Goal: Navigation & Orientation: Find specific page/section

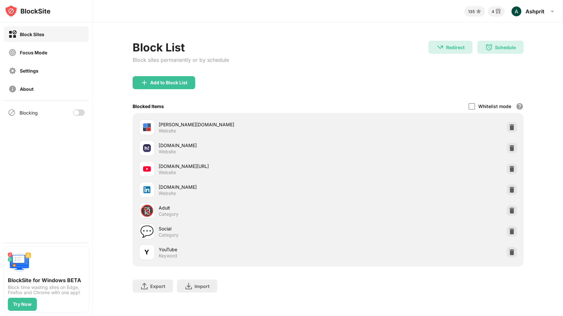
click at [79, 109] on div "Blocking" at bounding box center [46, 113] width 85 height 16
click at [79, 111] on div at bounding box center [79, 112] width 12 height 7
click at [51, 65] on div "Settings" at bounding box center [46, 71] width 85 height 16
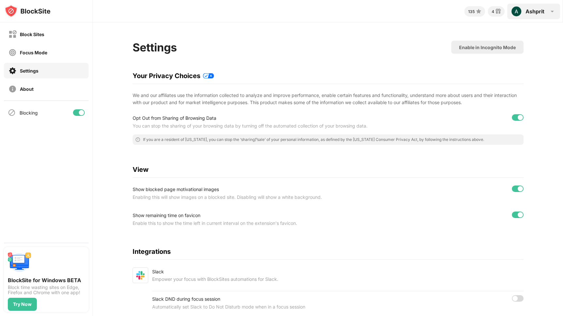
click at [530, 10] on div "Ashprit" at bounding box center [535, 11] width 19 height 7
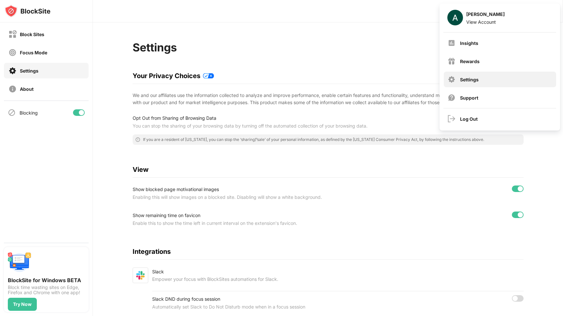
click at [474, 83] on div "Settings" at bounding box center [500, 80] width 112 height 16
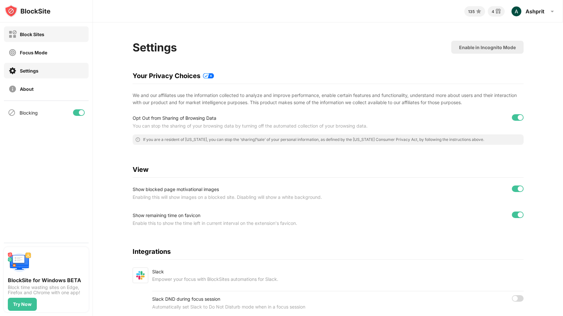
click at [30, 41] on div "Block Sites" at bounding box center [46, 34] width 85 height 16
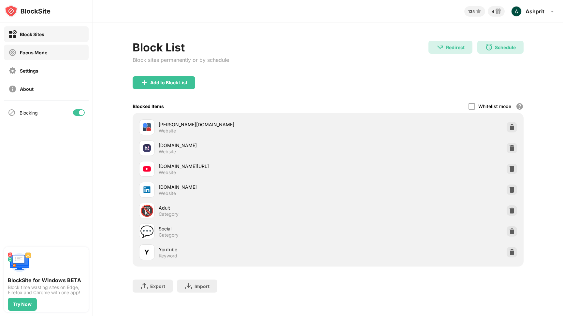
click at [30, 48] on div "Focus Mode" at bounding box center [46, 53] width 85 height 16
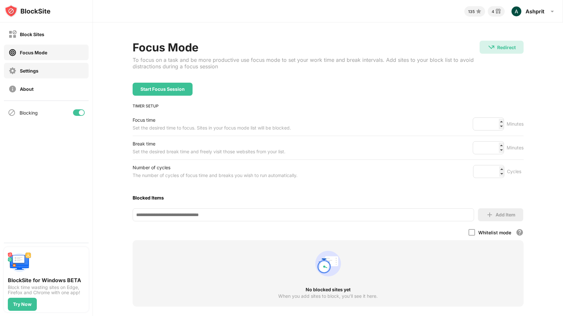
click at [28, 72] on div "Settings" at bounding box center [29, 71] width 19 height 6
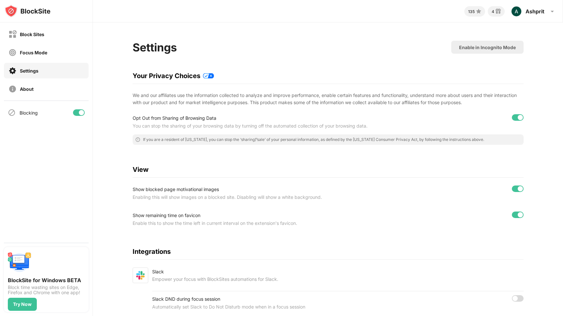
click at [28, 80] on div "Block Sites Focus Mode Settings About" at bounding box center [46, 61] width 93 height 78
click at [28, 85] on div "About" at bounding box center [20, 89] width 25 height 8
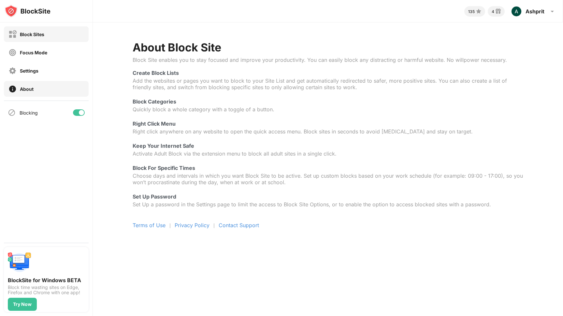
click at [36, 38] on div "Block Sites" at bounding box center [46, 34] width 85 height 16
